Goal: Transaction & Acquisition: Purchase product/service

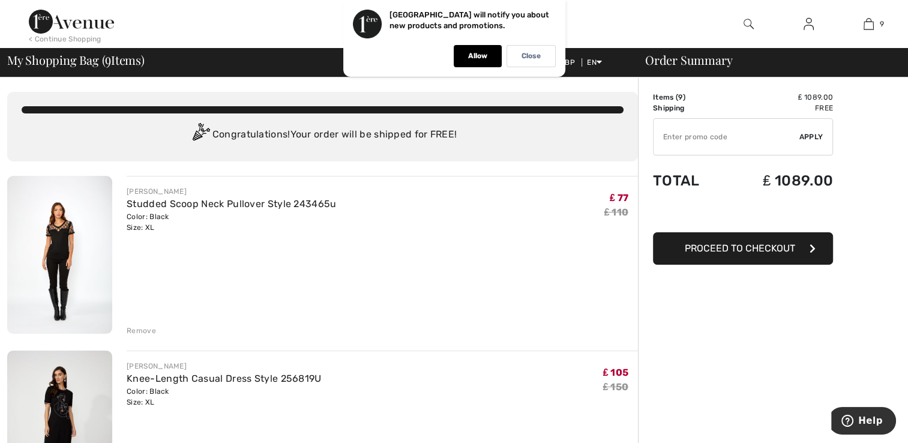
click at [138, 328] on div "Remove" at bounding box center [141, 330] width 29 height 11
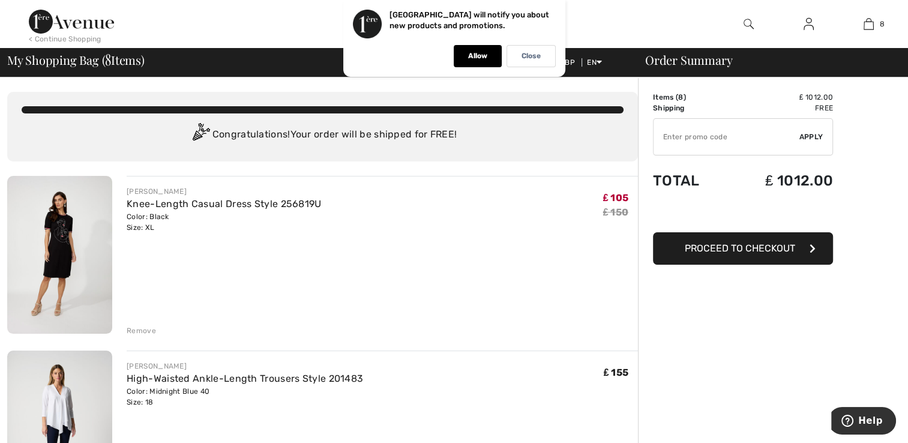
click at [140, 334] on div "Remove" at bounding box center [141, 330] width 29 height 11
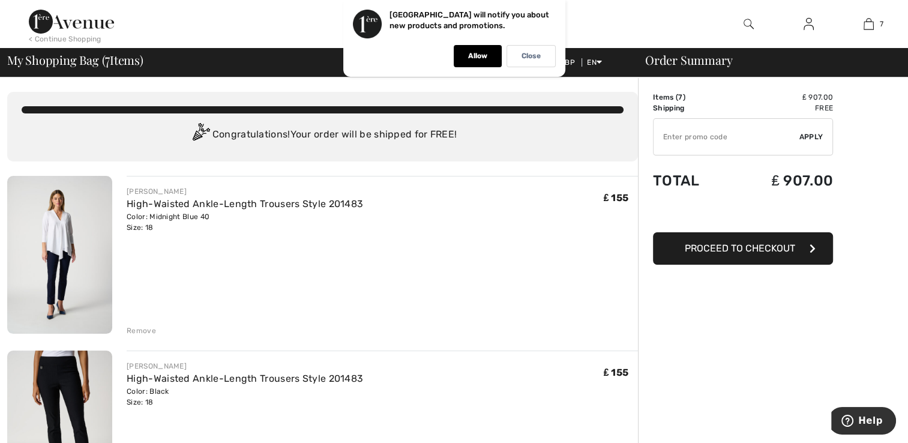
click at [140, 331] on div "Remove" at bounding box center [141, 330] width 29 height 11
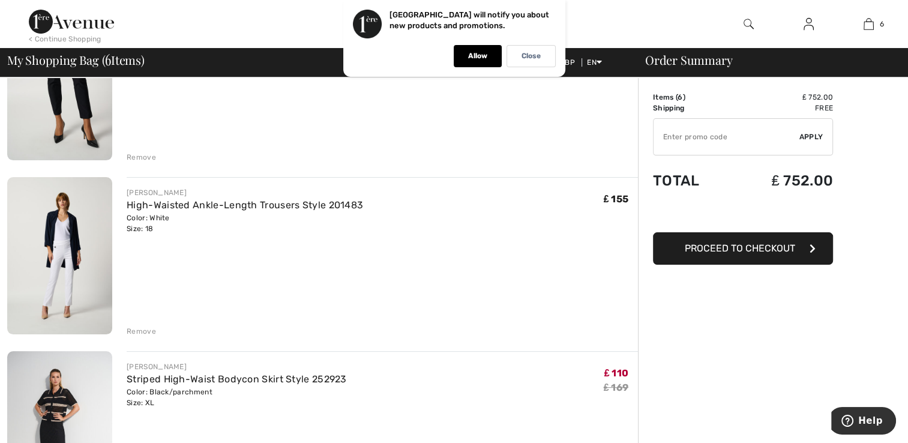
scroll to position [180, 0]
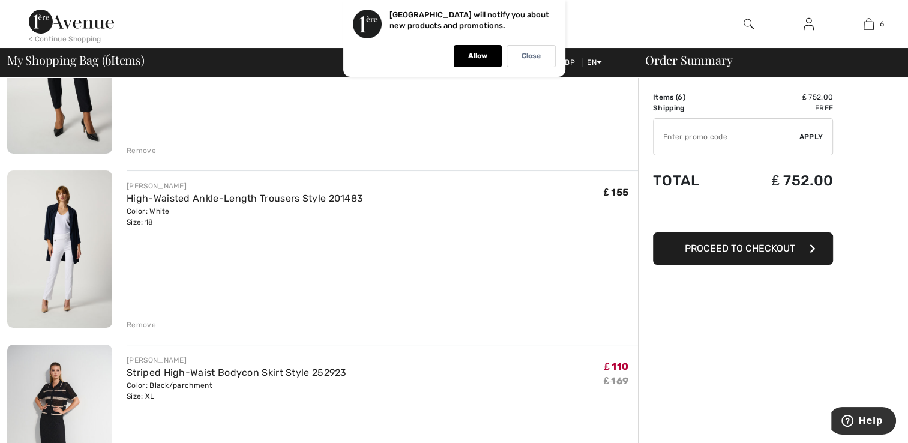
click at [139, 325] on div "Remove" at bounding box center [141, 324] width 29 height 11
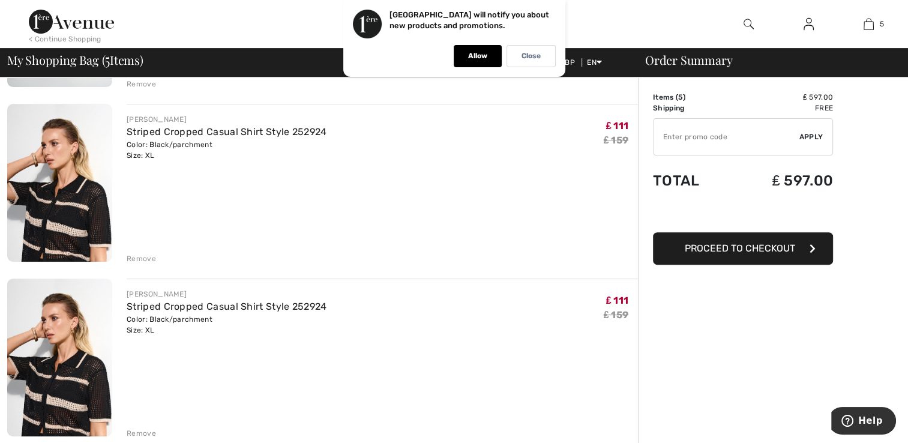
scroll to position [420, 0]
click at [146, 260] on div "Remove" at bounding box center [141, 259] width 29 height 11
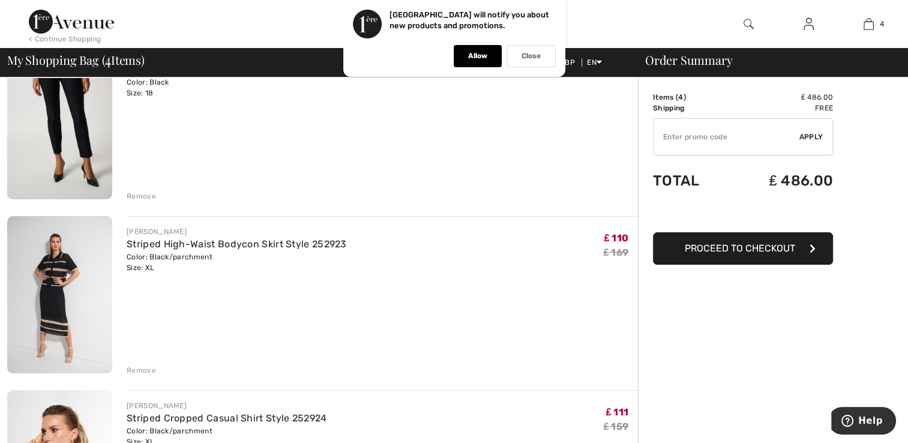
scroll to position [120, 0]
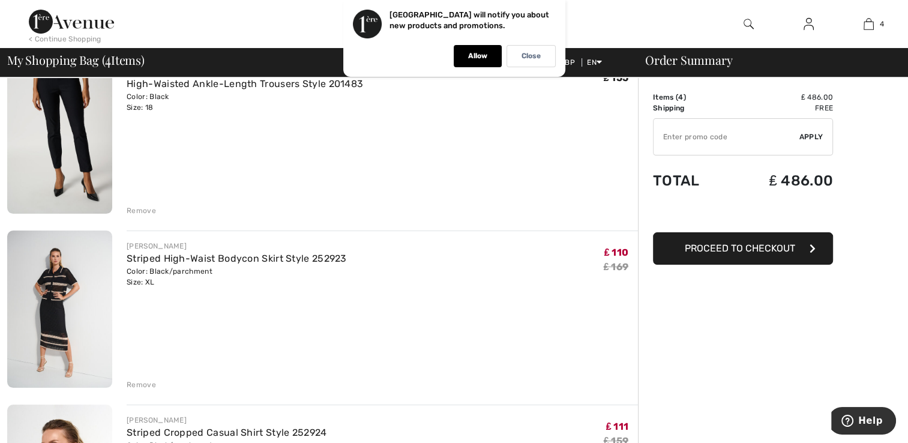
click at [140, 384] on div "Remove" at bounding box center [141, 384] width 29 height 11
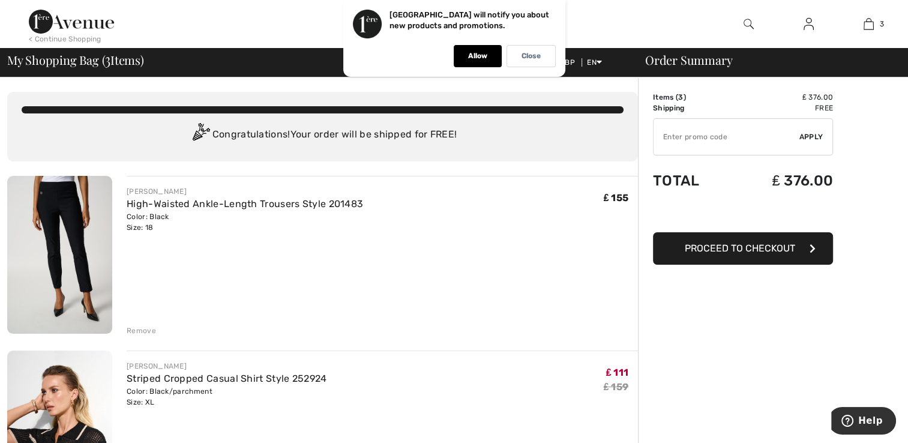
scroll to position [0, 0]
click at [142, 325] on div "Remove" at bounding box center [141, 330] width 29 height 11
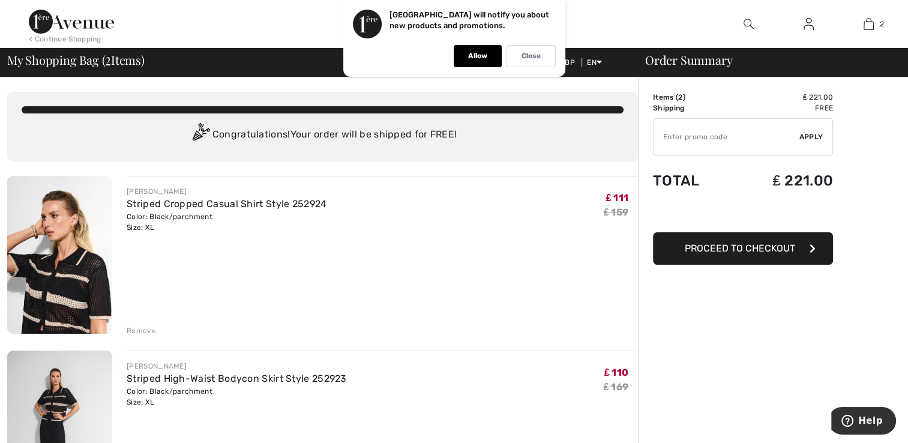
click at [160, 210] on div "Striped Cropped Casual Shirt Style 252924" at bounding box center [227, 204] width 200 height 14
click at [164, 200] on link "Striped Cropped Casual Shirt Style 252924" at bounding box center [227, 203] width 200 height 11
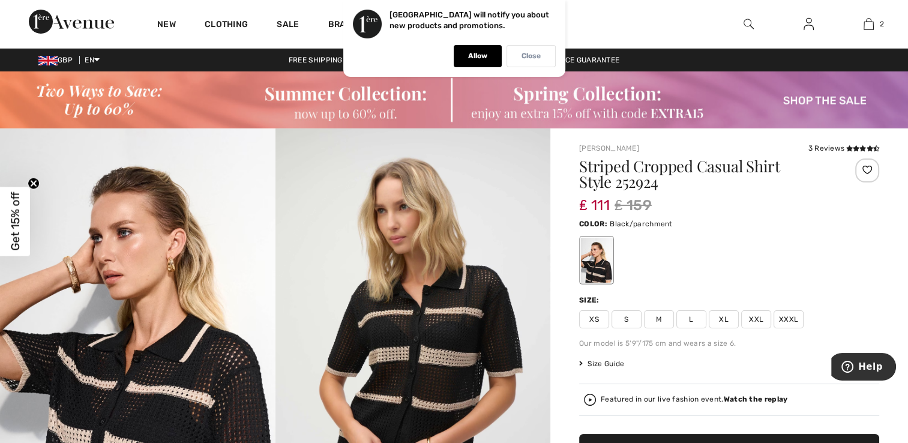
click at [528, 53] on p "Close" at bounding box center [531, 56] width 19 height 9
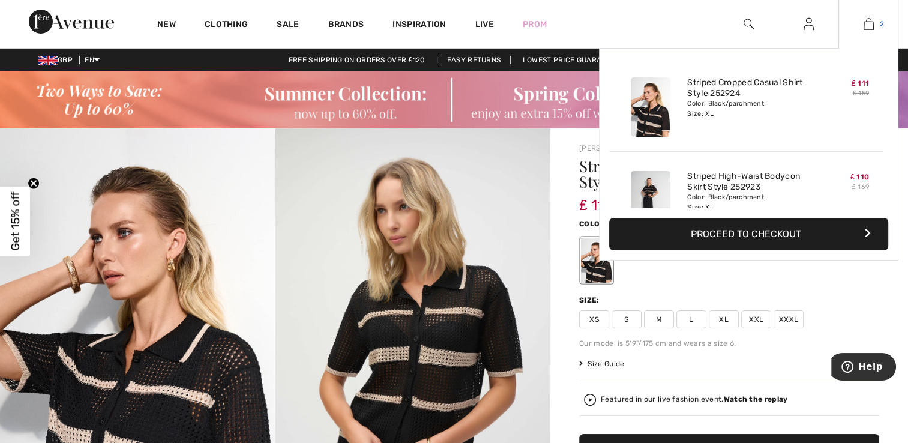
click at [867, 20] on img at bounding box center [869, 24] width 10 height 14
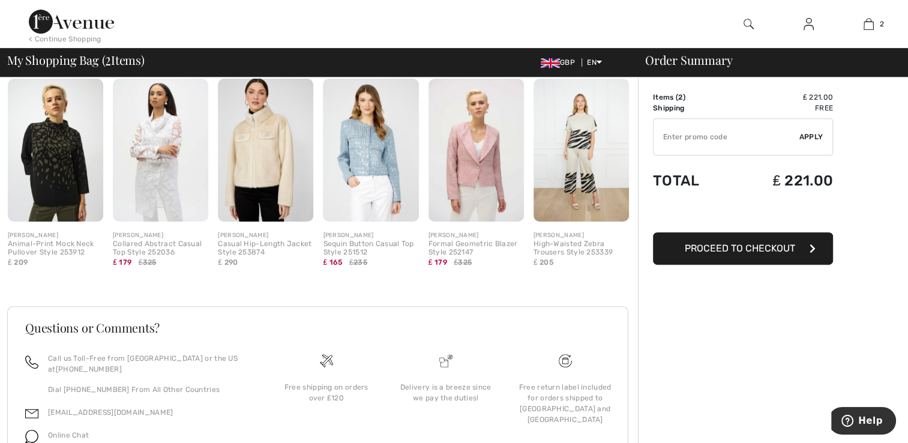
scroll to position [561, 0]
